Goal: Task Accomplishment & Management: Manage account settings

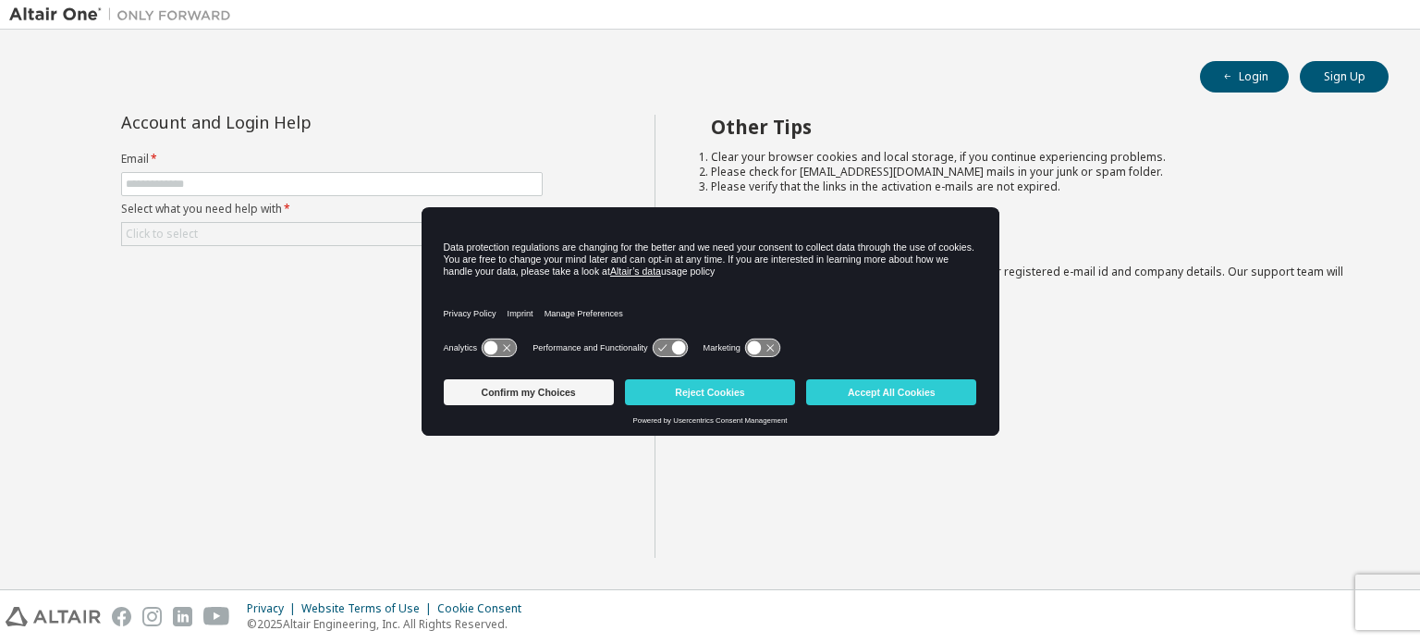
click at [885, 389] on button "Accept All Cookies" at bounding box center [891, 392] width 170 height 26
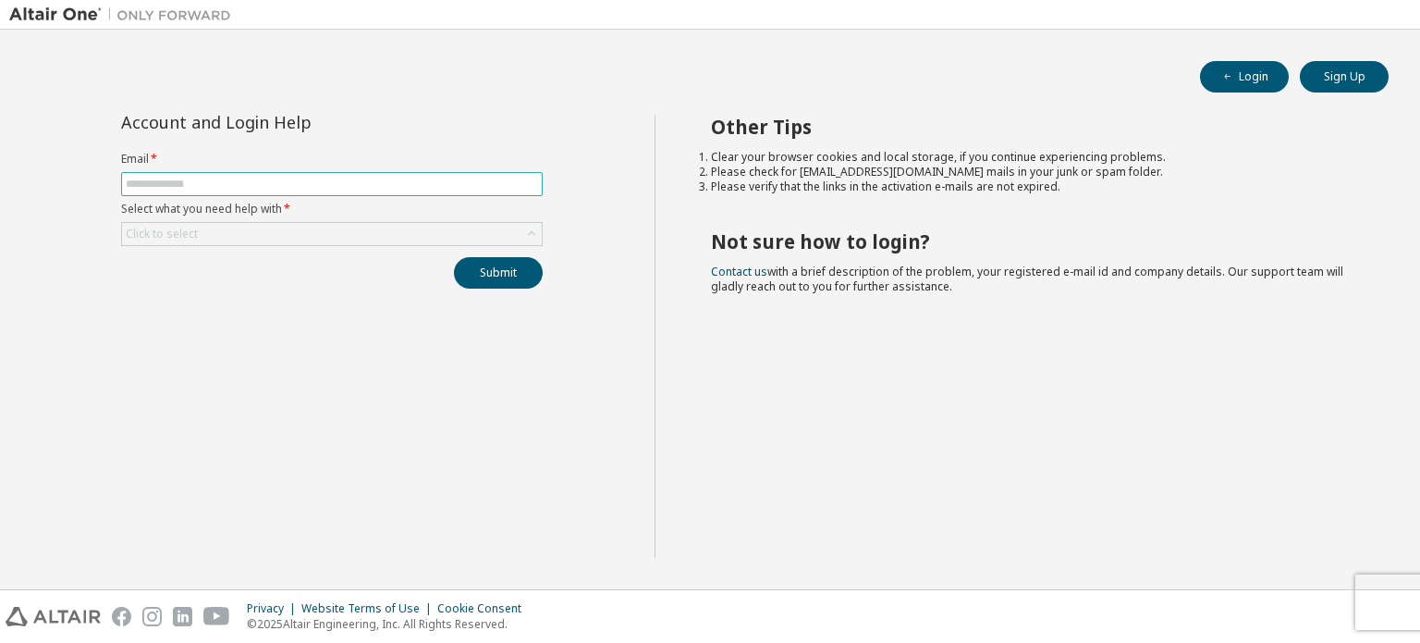
click at [252, 178] on input "text" at bounding box center [332, 184] width 412 height 15
type input "**********"
click at [266, 231] on div "Click to select" at bounding box center [332, 234] width 420 height 22
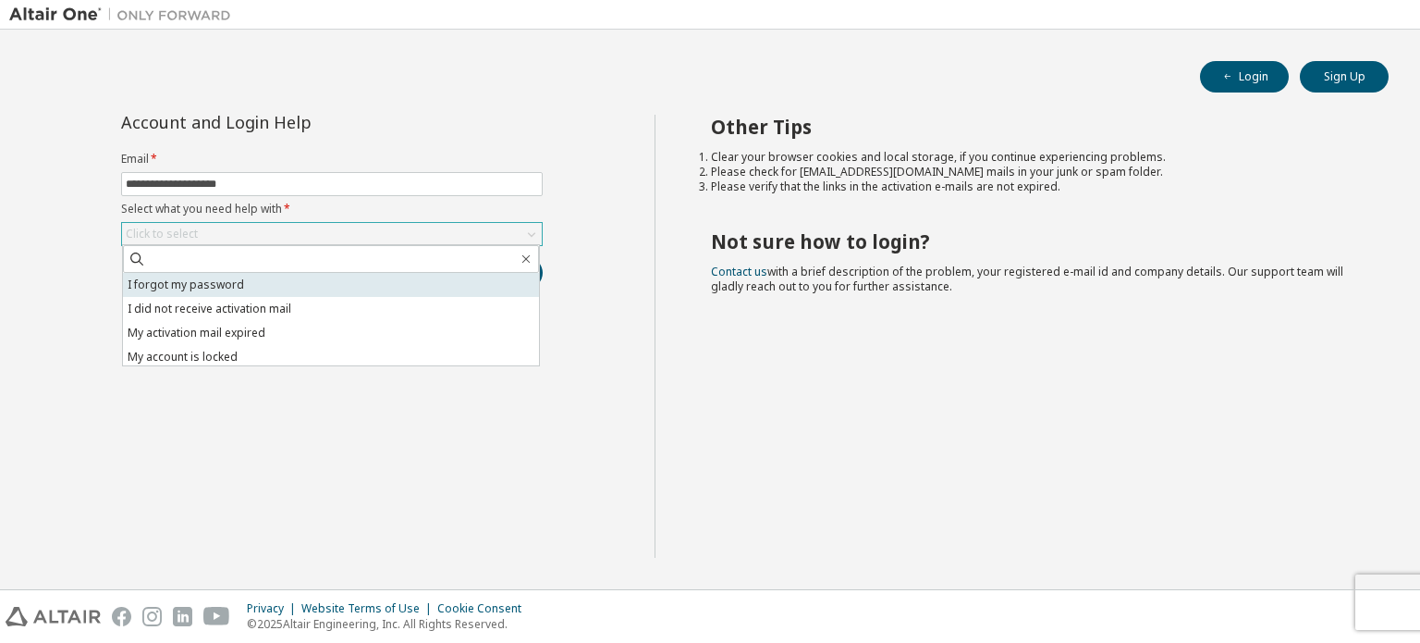
click at [268, 279] on li "I forgot my password" at bounding box center [331, 285] width 416 height 24
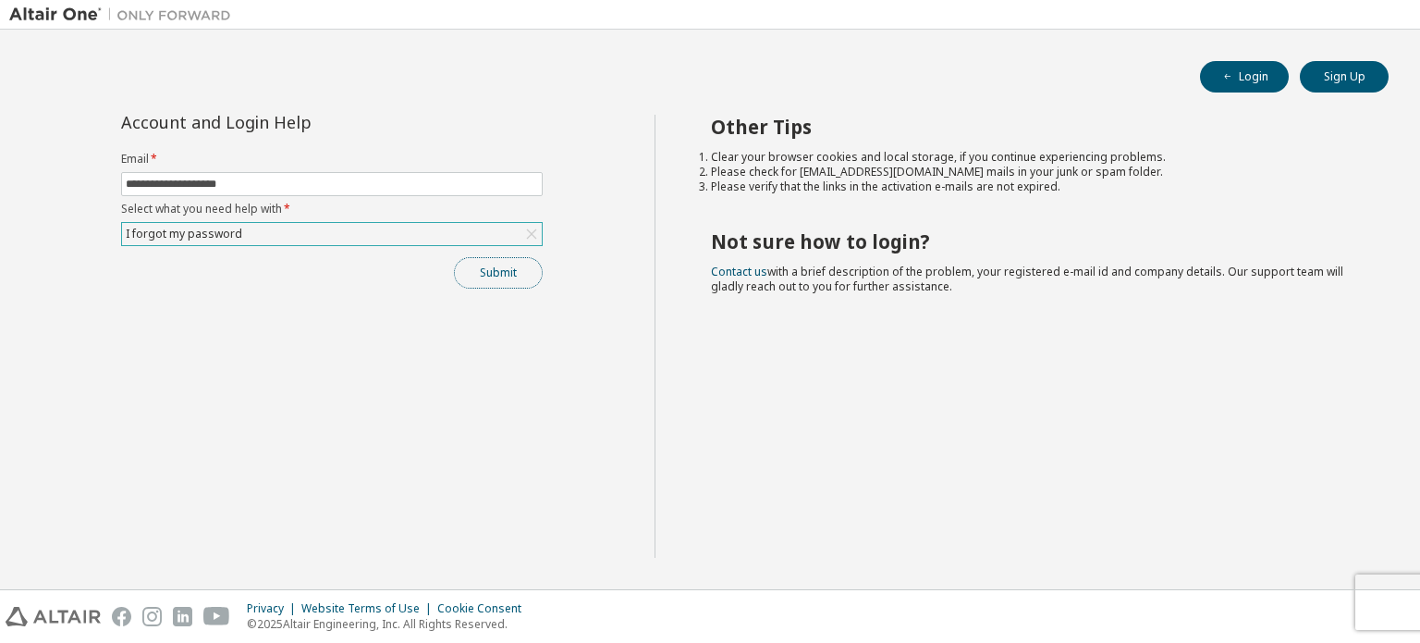
click at [515, 279] on button "Submit" at bounding box center [498, 272] width 89 height 31
click at [491, 264] on button "Submit" at bounding box center [498, 272] width 89 height 31
